Goal: Find specific page/section: Find specific page/section

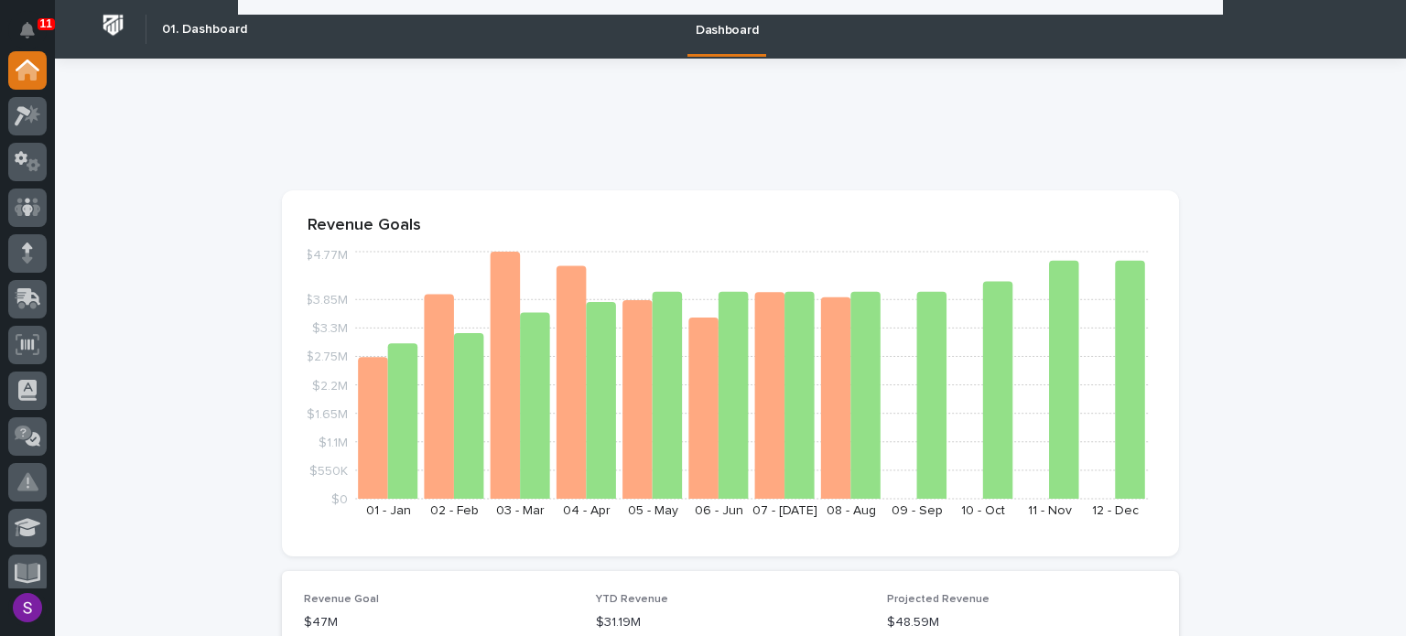
scroll to position [2519, 0]
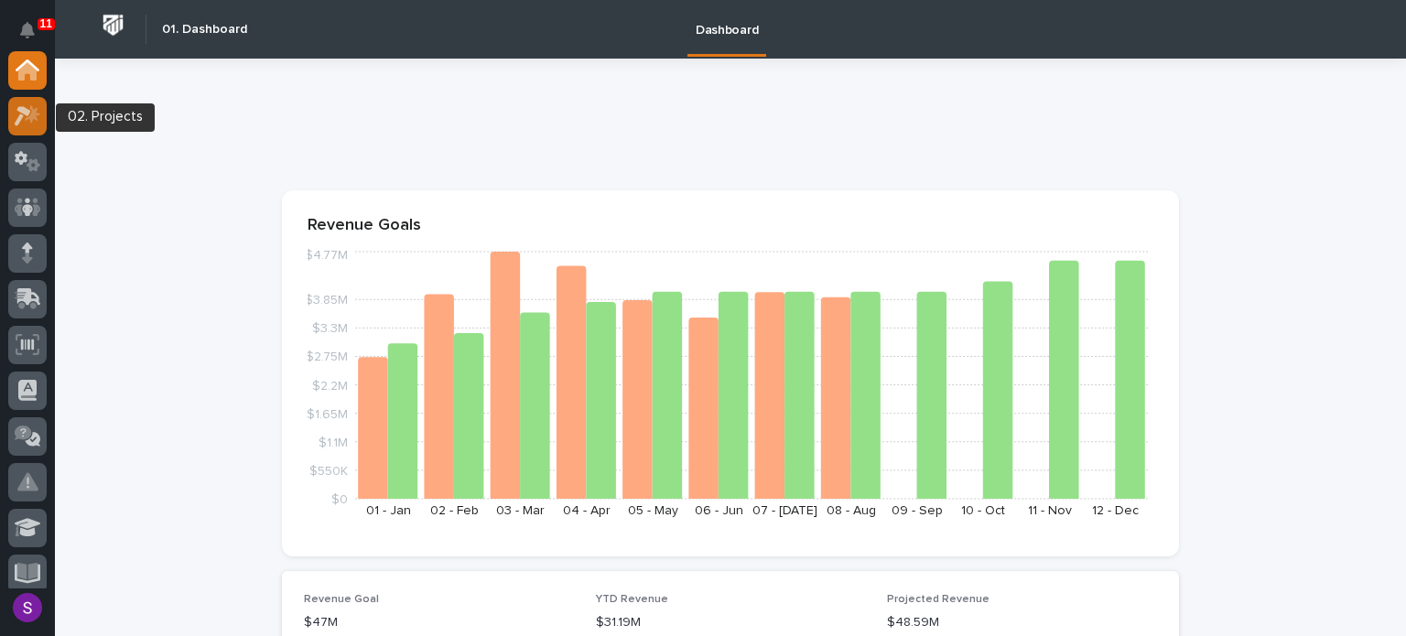
click at [32, 106] on icon at bounding box center [33, 113] width 16 height 18
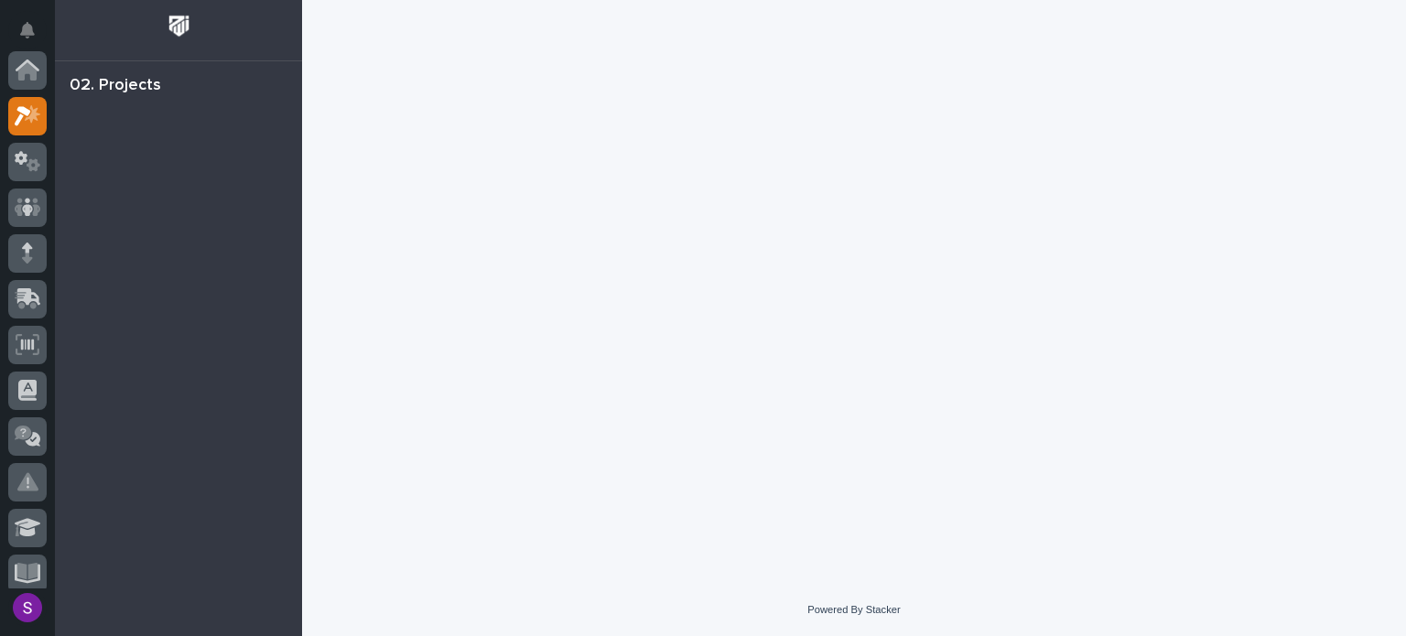
scroll to position [46, 0]
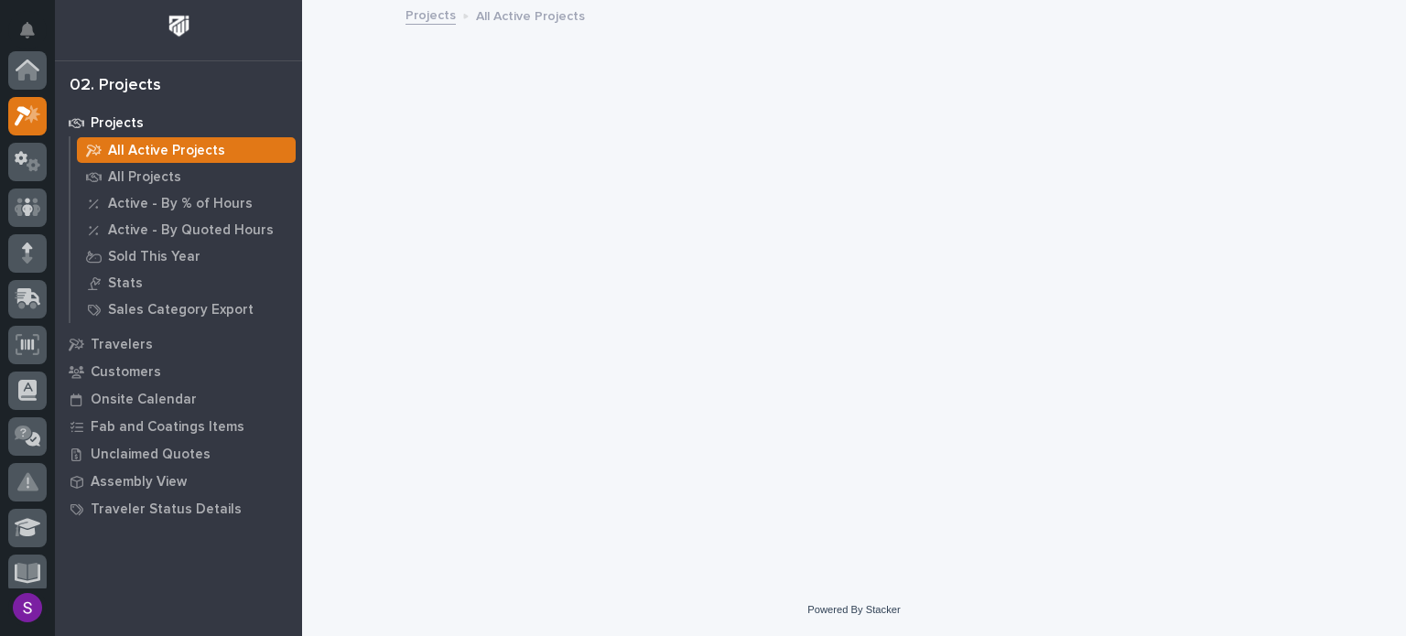
scroll to position [46, 0]
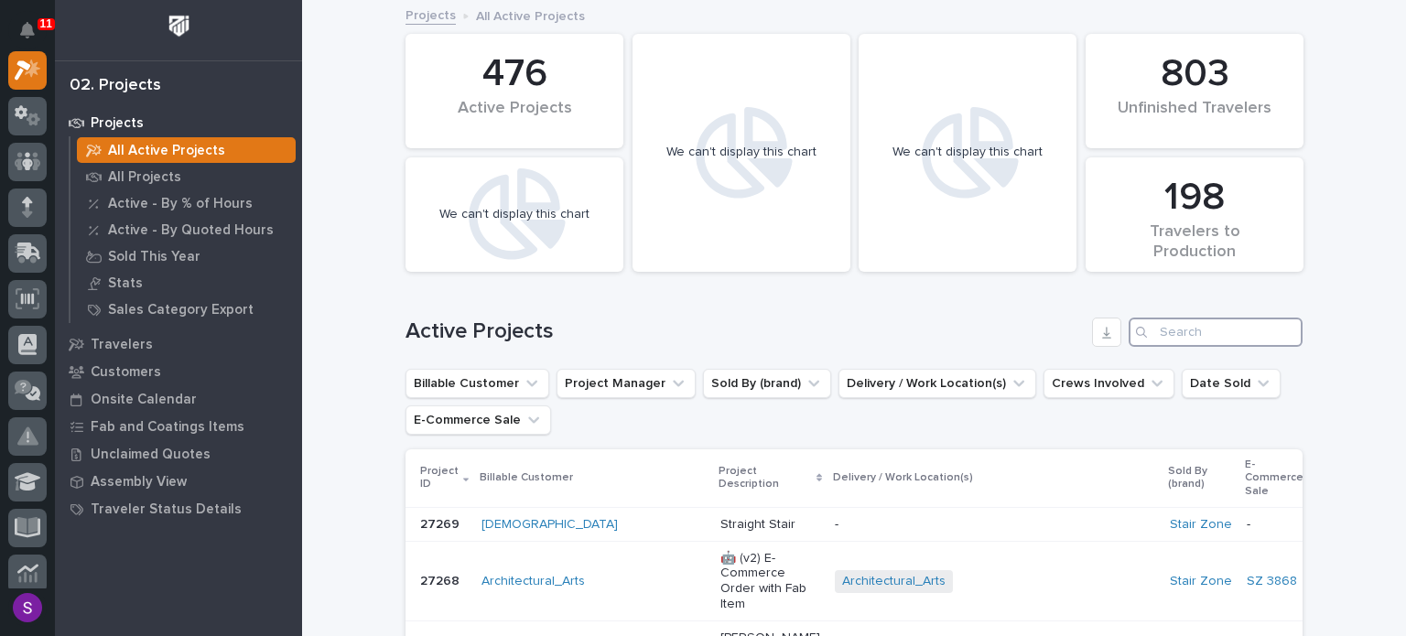
click at [1164, 328] on input "Search" at bounding box center [1216, 332] width 174 height 29
paste input "26448"
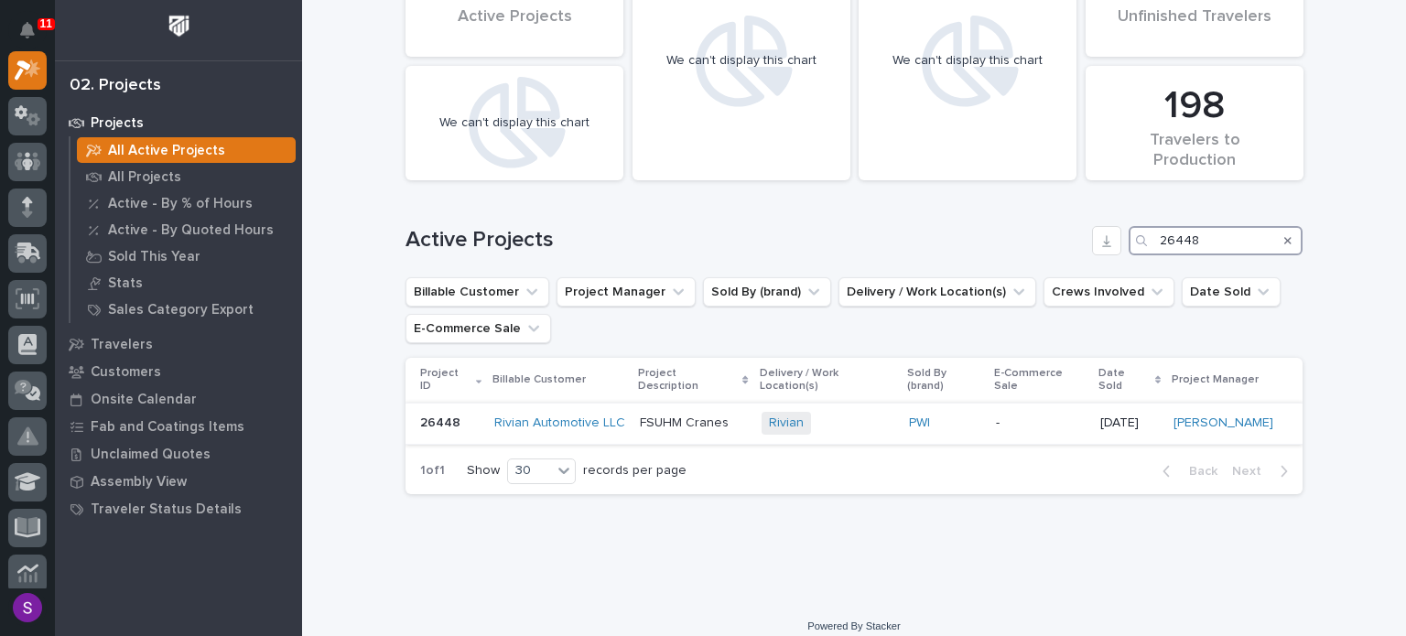
scroll to position [92, 0]
type input "26448"
click at [868, 414] on div "Rivian + 0" at bounding box center [828, 422] width 133 height 23
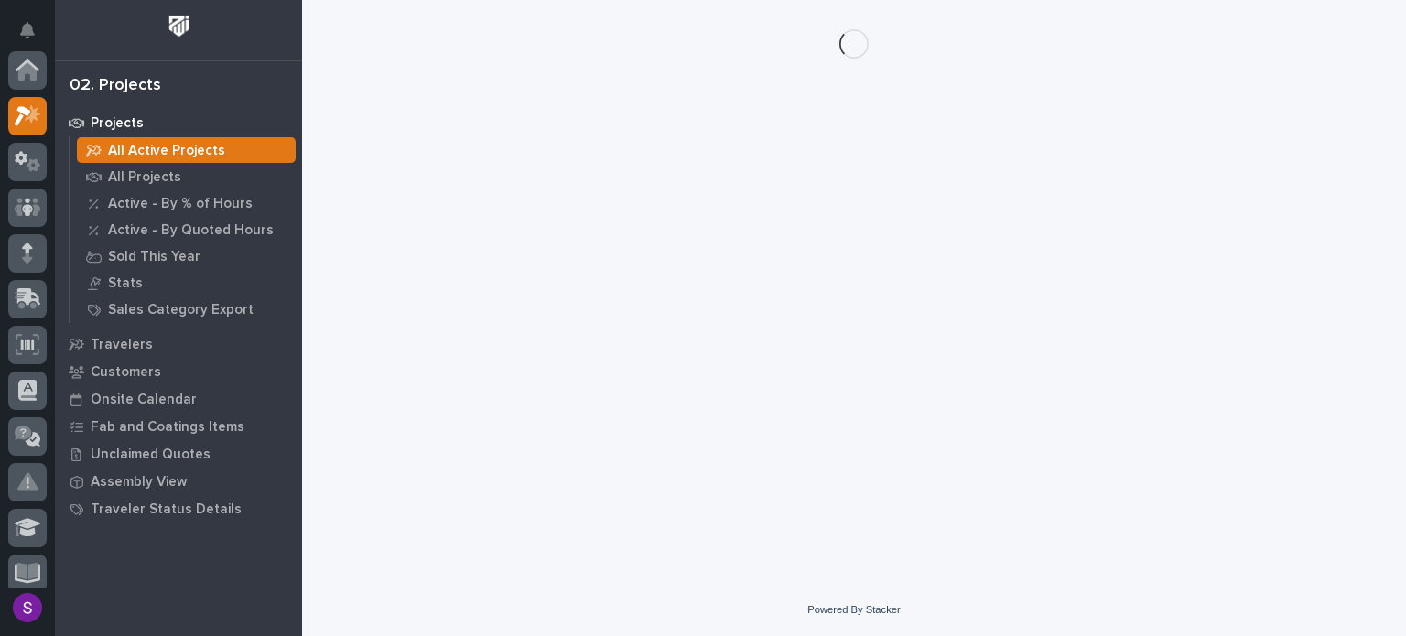
scroll to position [46, 0]
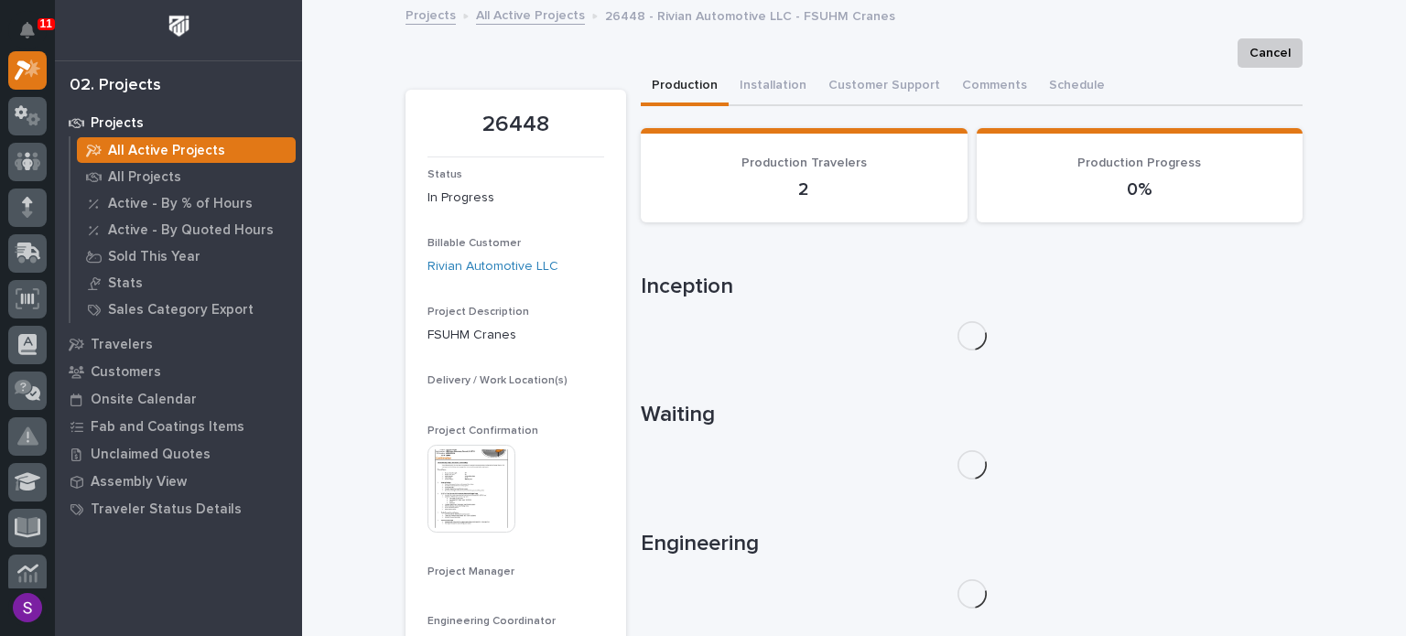
click at [468, 460] on img at bounding box center [471, 489] width 88 height 88
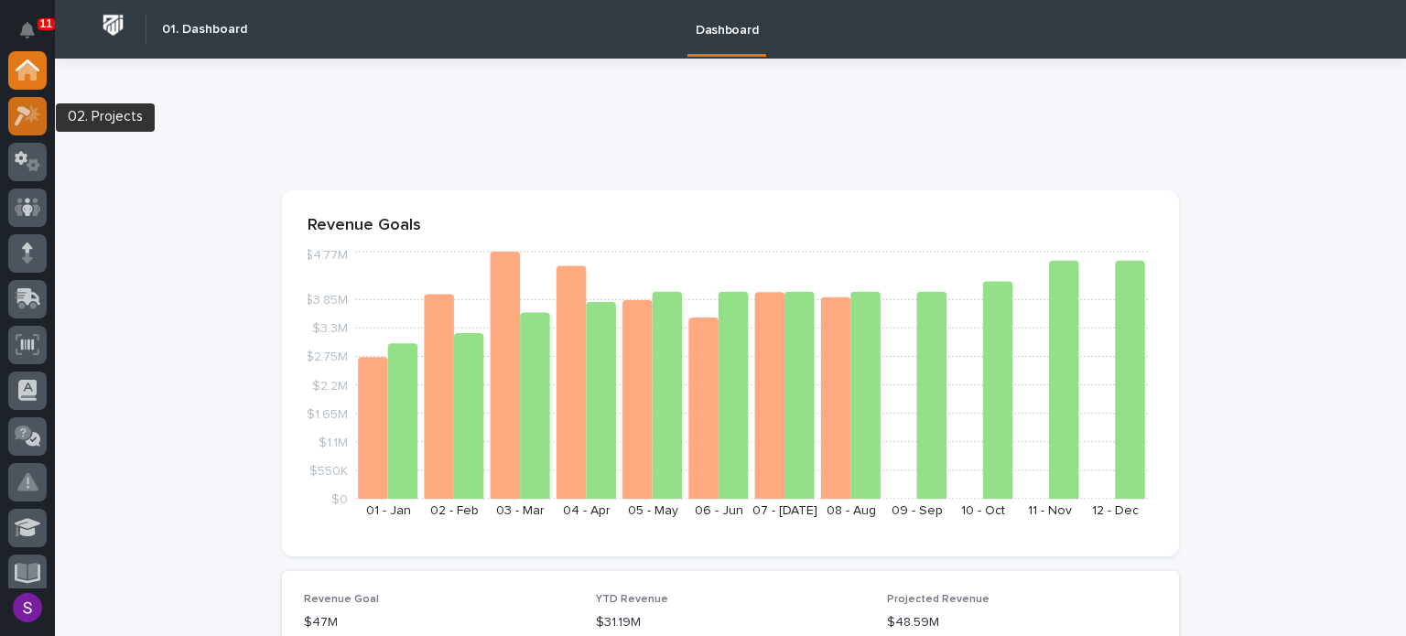
click at [33, 106] on icon at bounding box center [28, 115] width 27 height 21
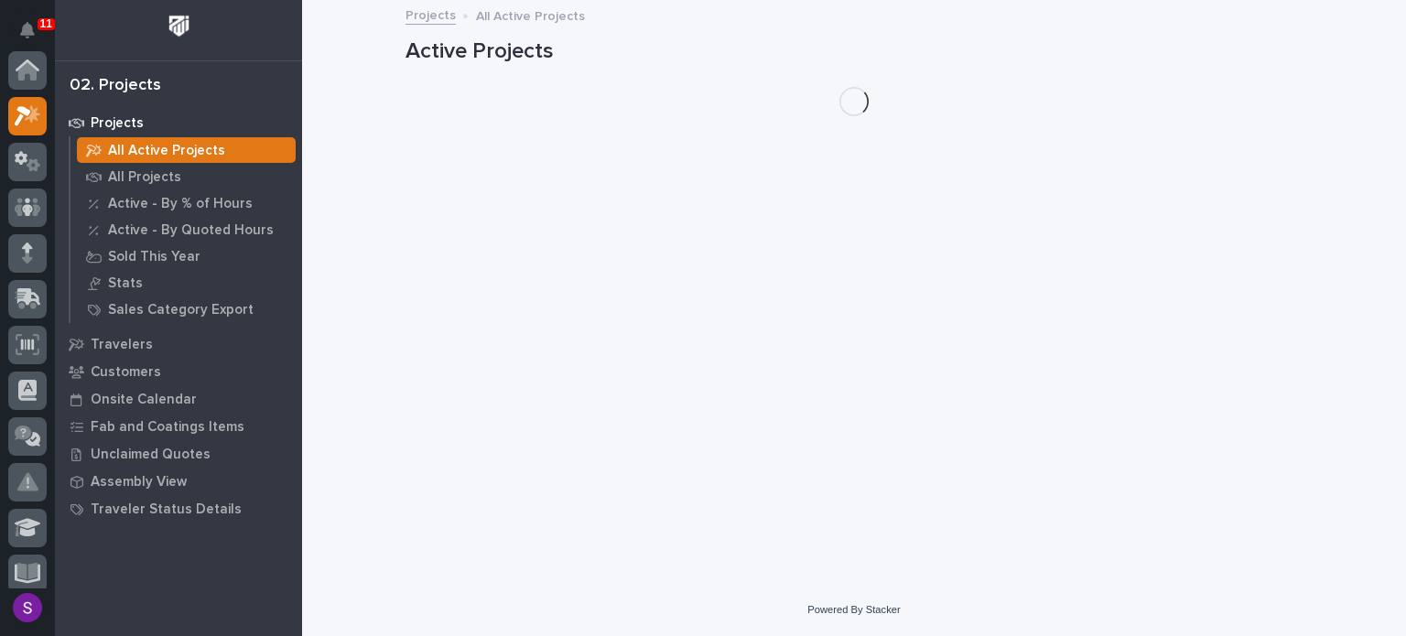
scroll to position [46, 0]
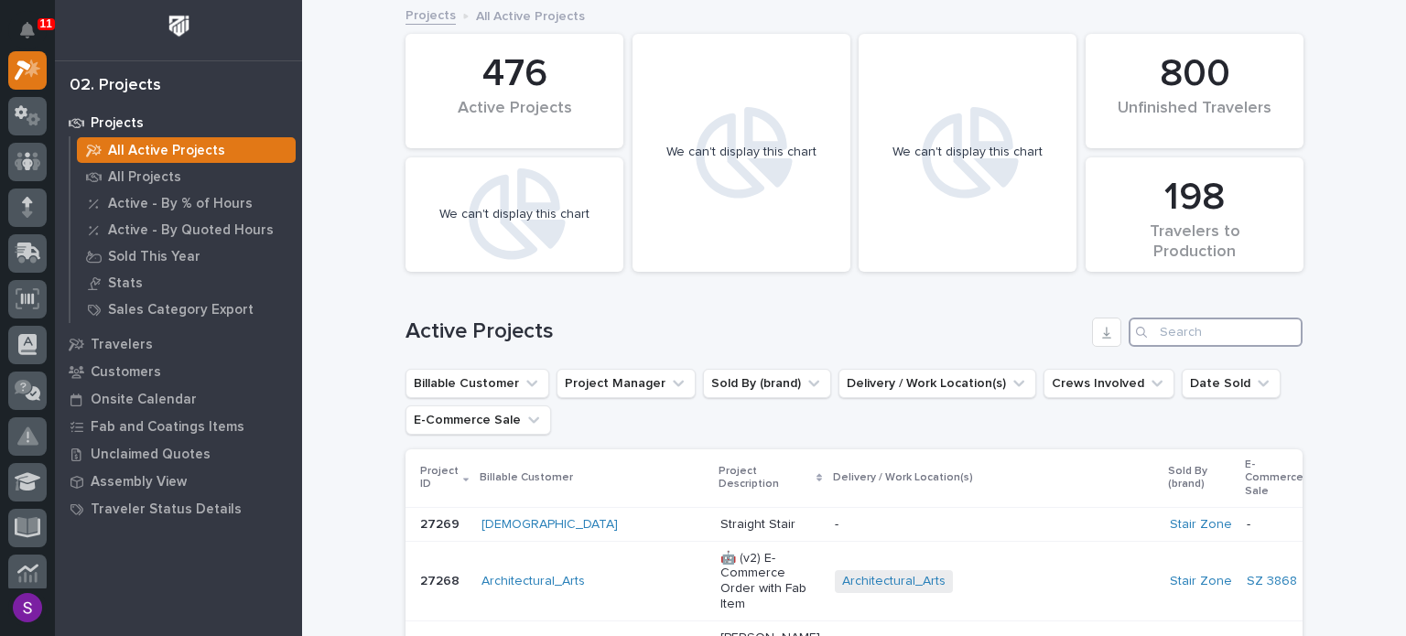
click at [1197, 338] on input "Search" at bounding box center [1216, 332] width 174 height 29
paste input "26571"
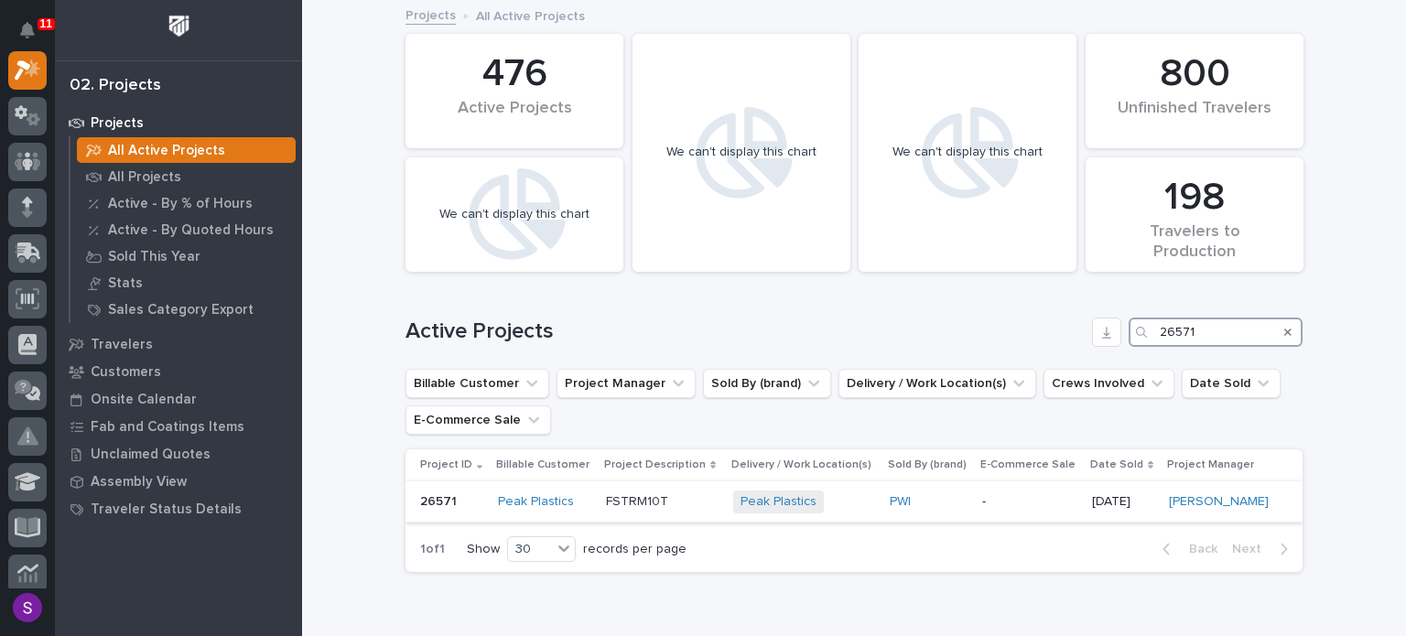
type input "26571"
click at [685, 491] on div "FSTRM10T" at bounding box center [662, 500] width 113 height 19
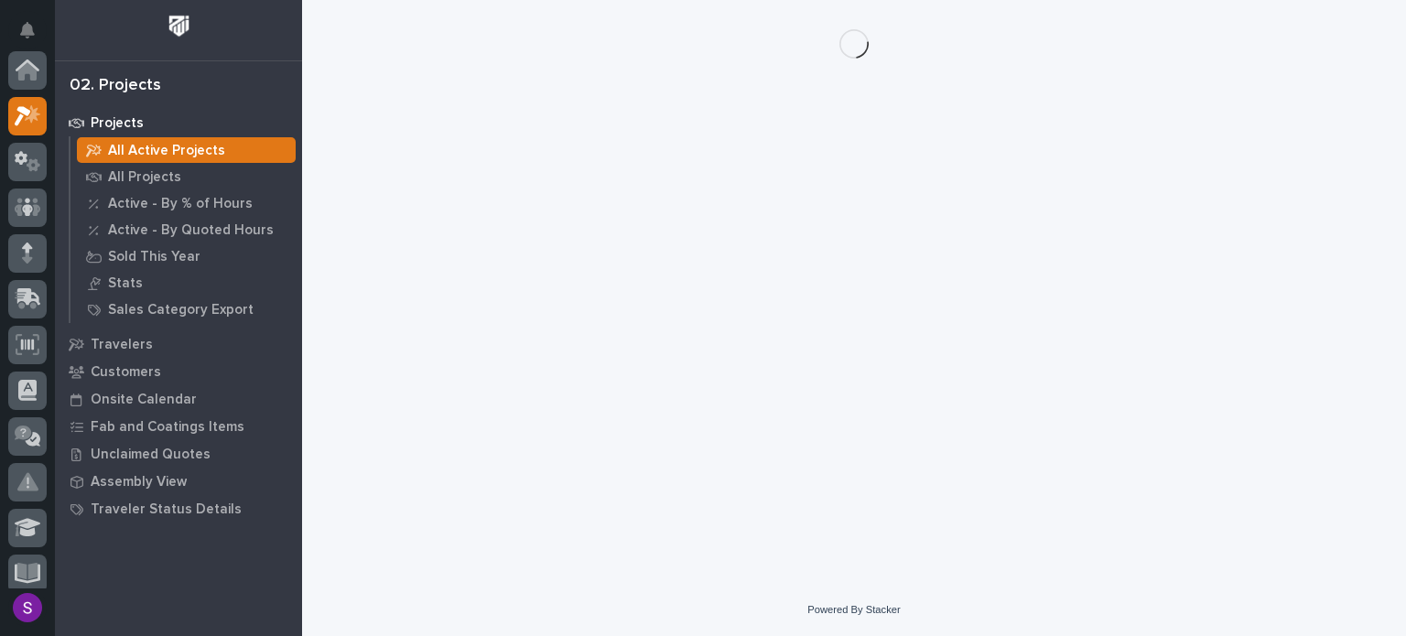
scroll to position [46, 0]
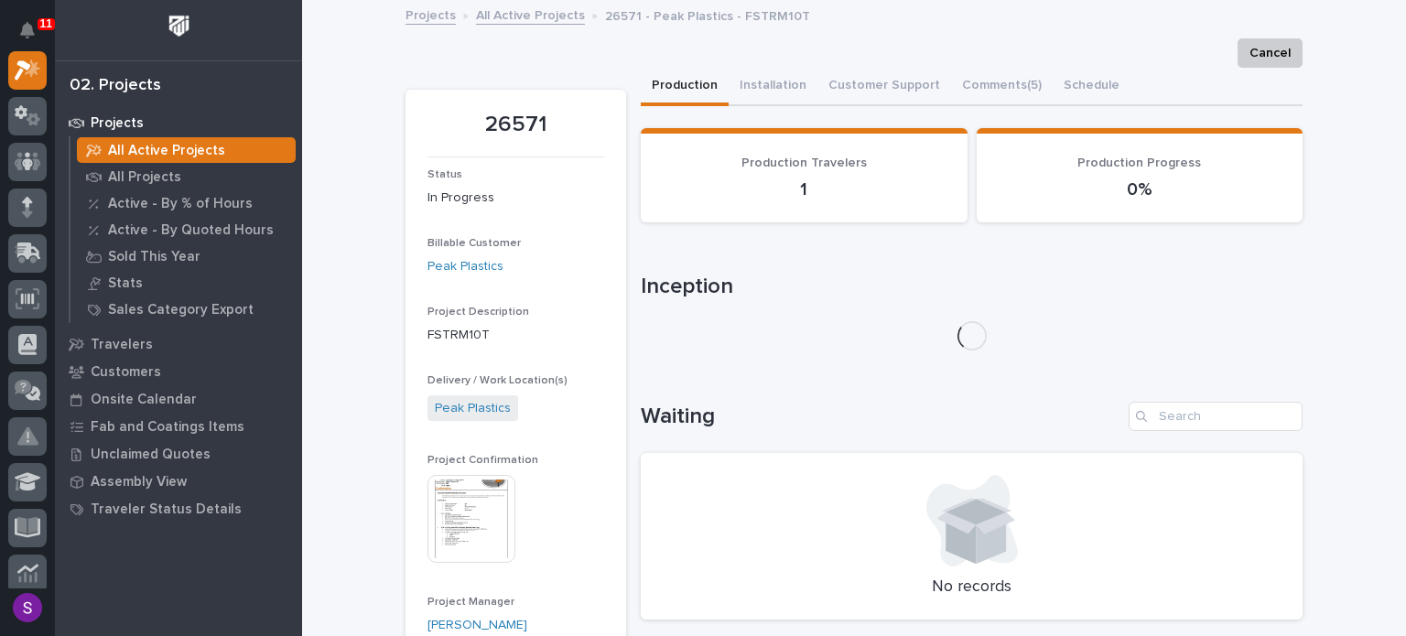
click at [453, 526] on img at bounding box center [471, 519] width 88 height 88
